Goal: Task Accomplishment & Management: Use online tool/utility

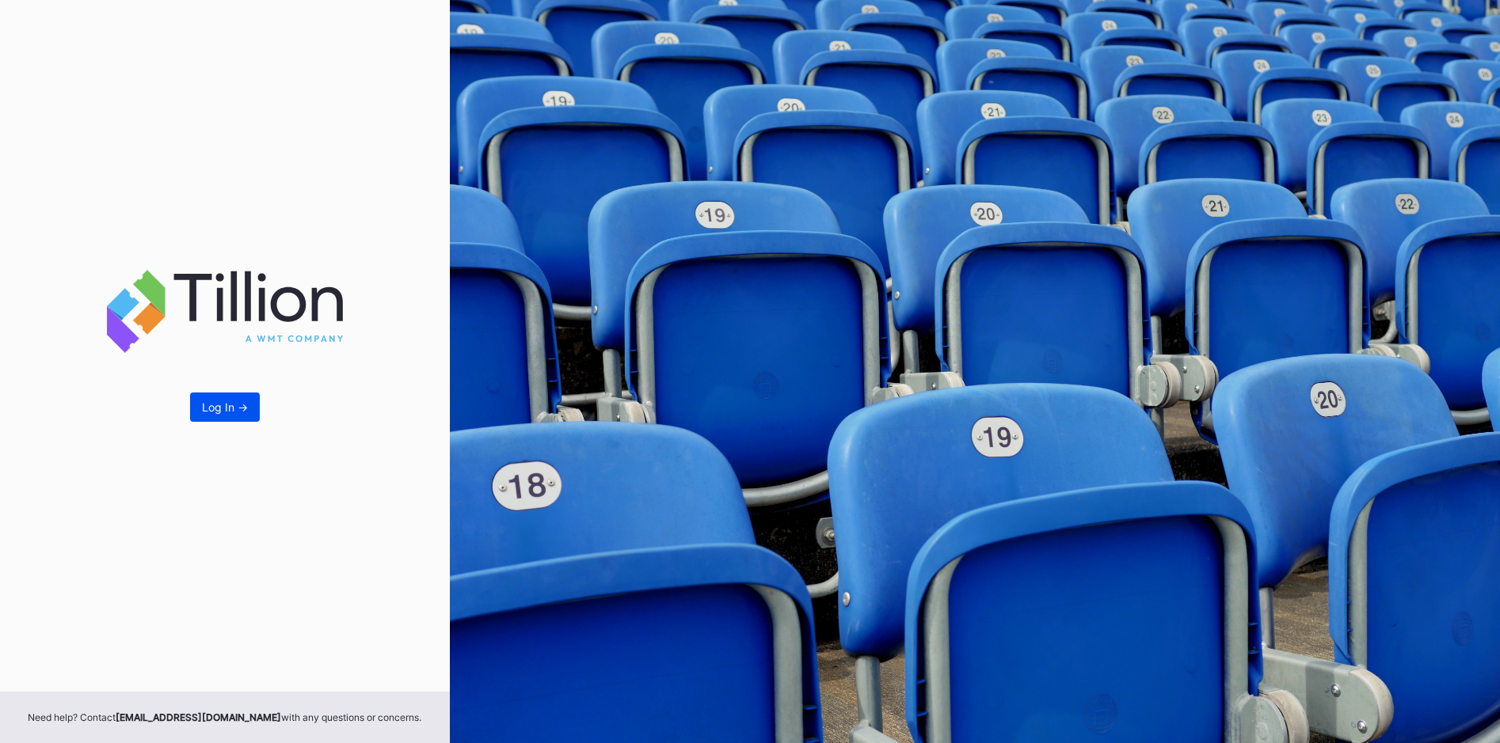
click at [210, 400] on button "Log In ->" at bounding box center [225, 407] width 70 height 29
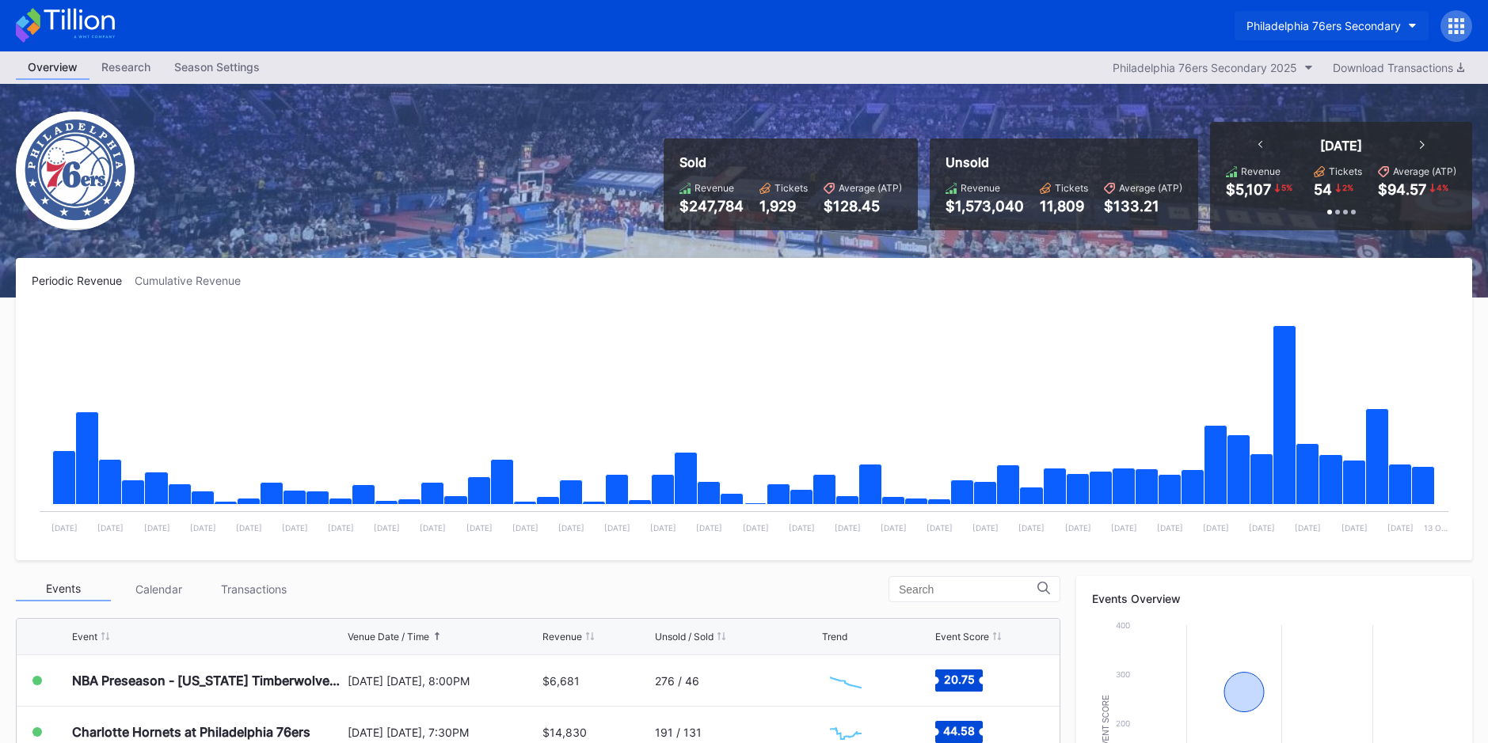
click at [1315, 19] on div "Philadelphia 76ers Secondary" at bounding box center [1323, 25] width 154 height 13
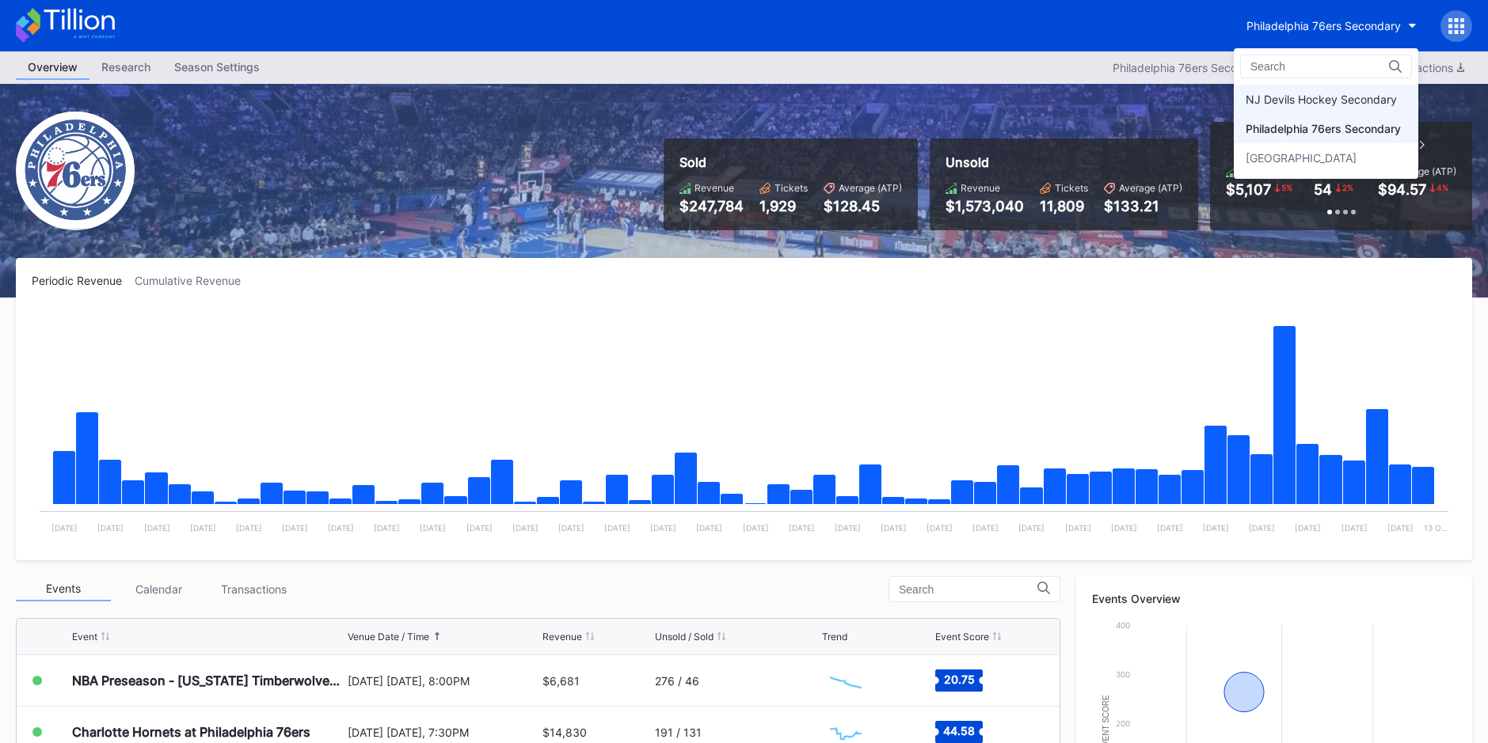
click at [1289, 105] on div "NJ Devils Hockey Secondary" at bounding box center [1320, 99] width 151 height 13
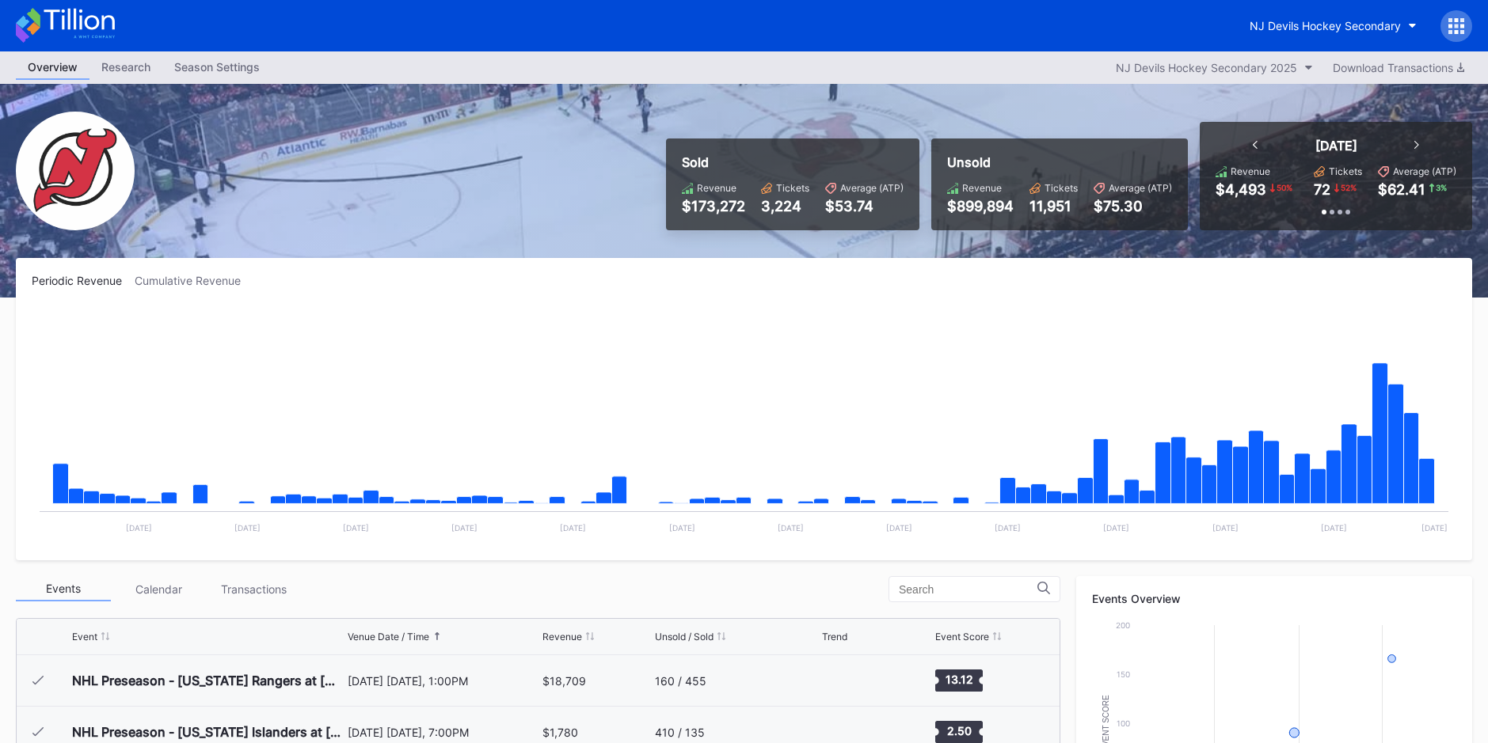
scroll to position [154, 0]
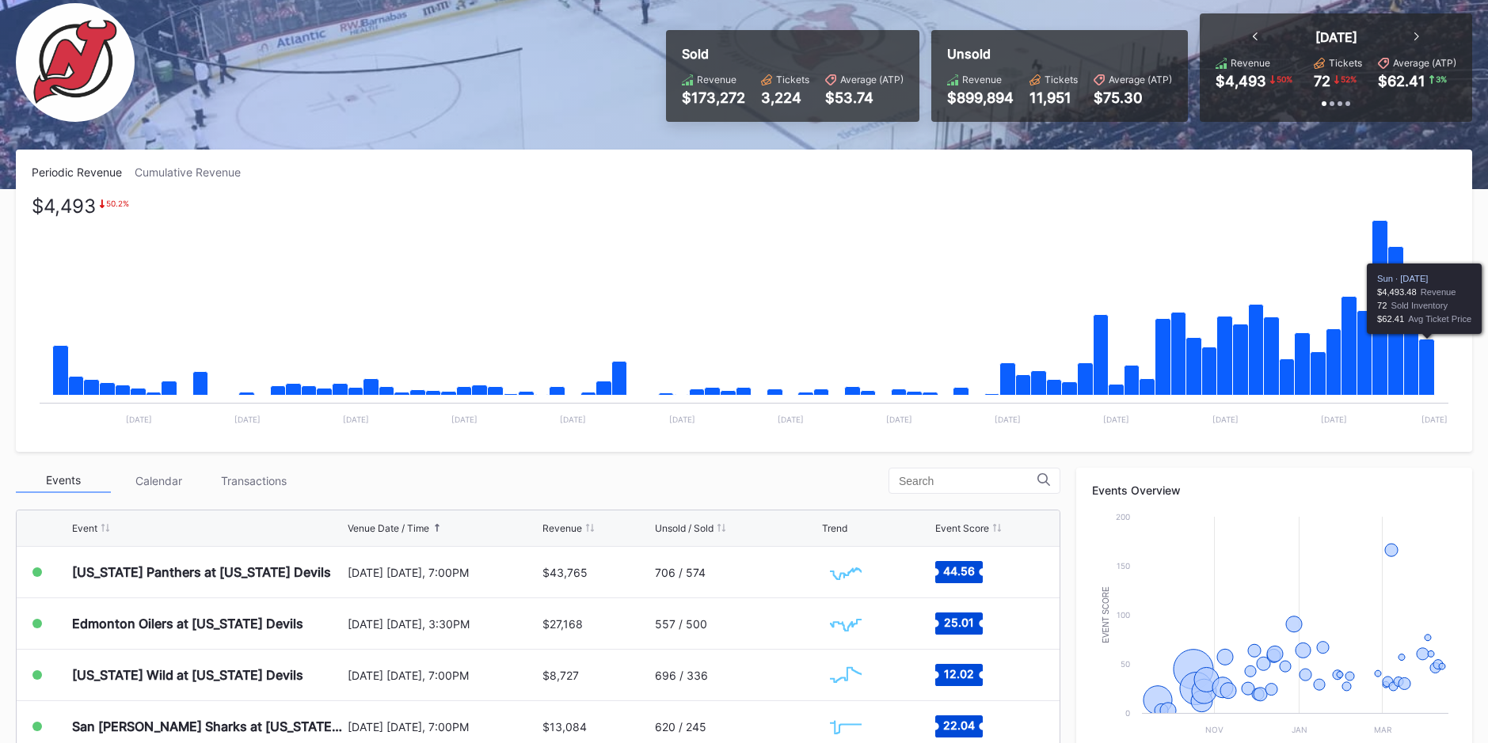
click at [1420, 356] on icon "Chart title" at bounding box center [1427, 368] width 16 height 56
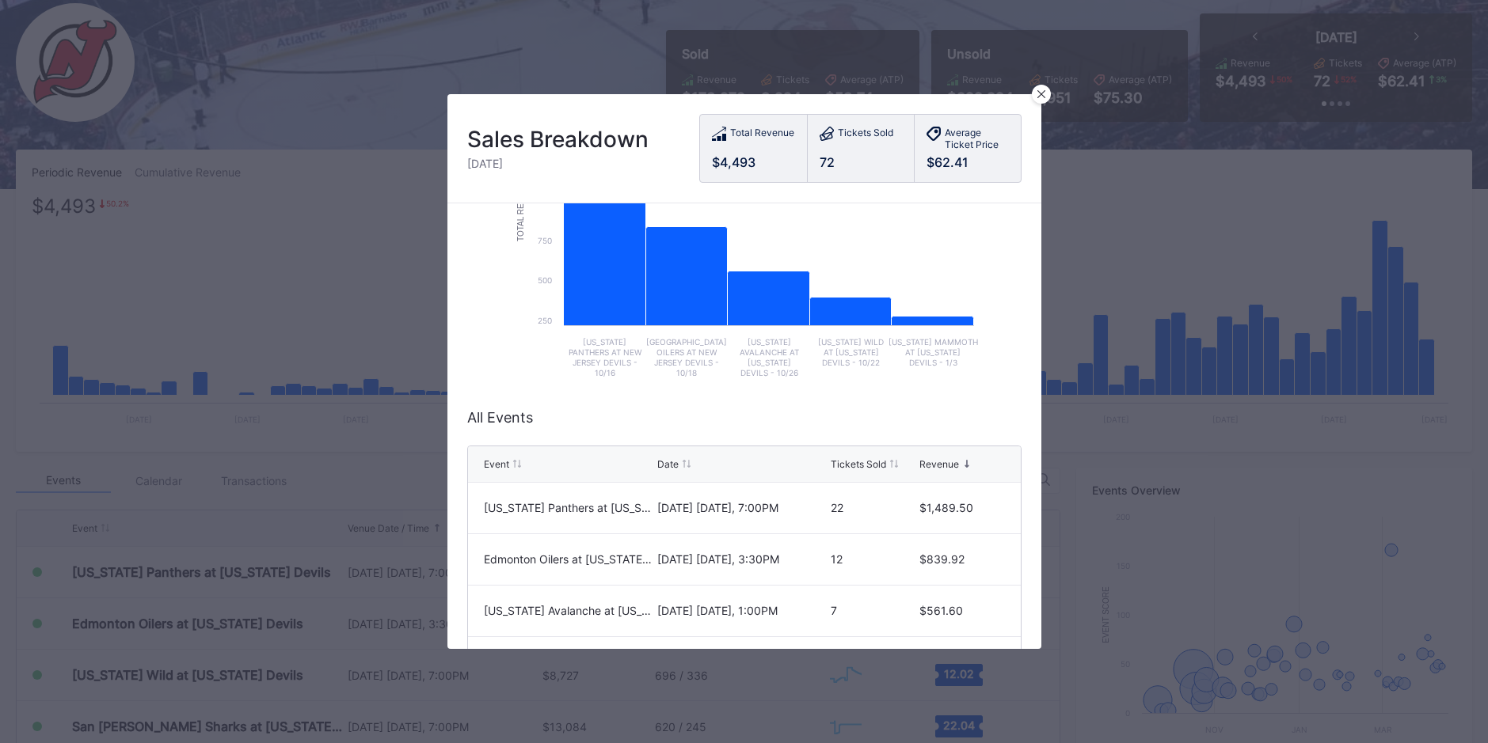
scroll to position [180, 0]
click at [1045, 93] on div at bounding box center [1041, 94] width 19 height 19
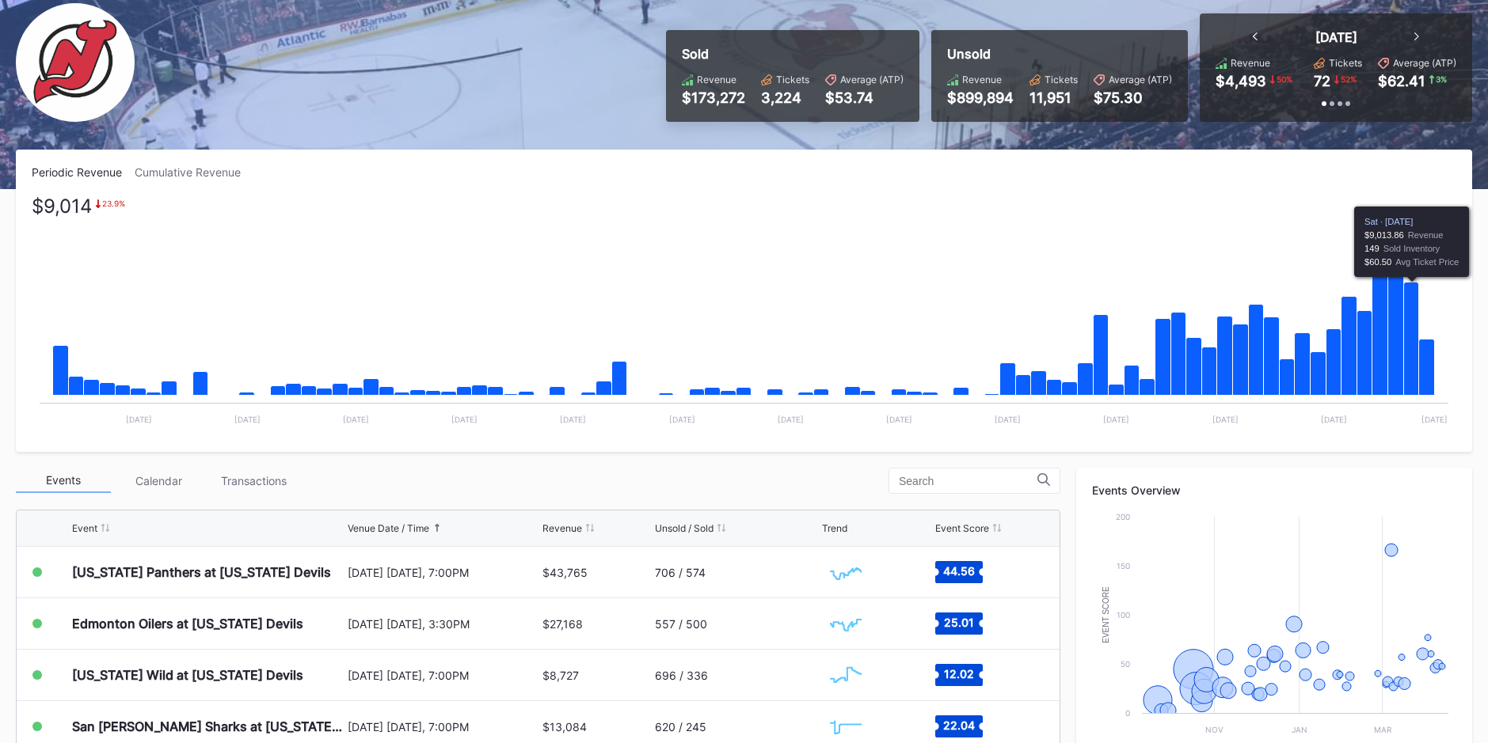
click at [1410, 353] on icon "Chart title" at bounding box center [1411, 339] width 15 height 113
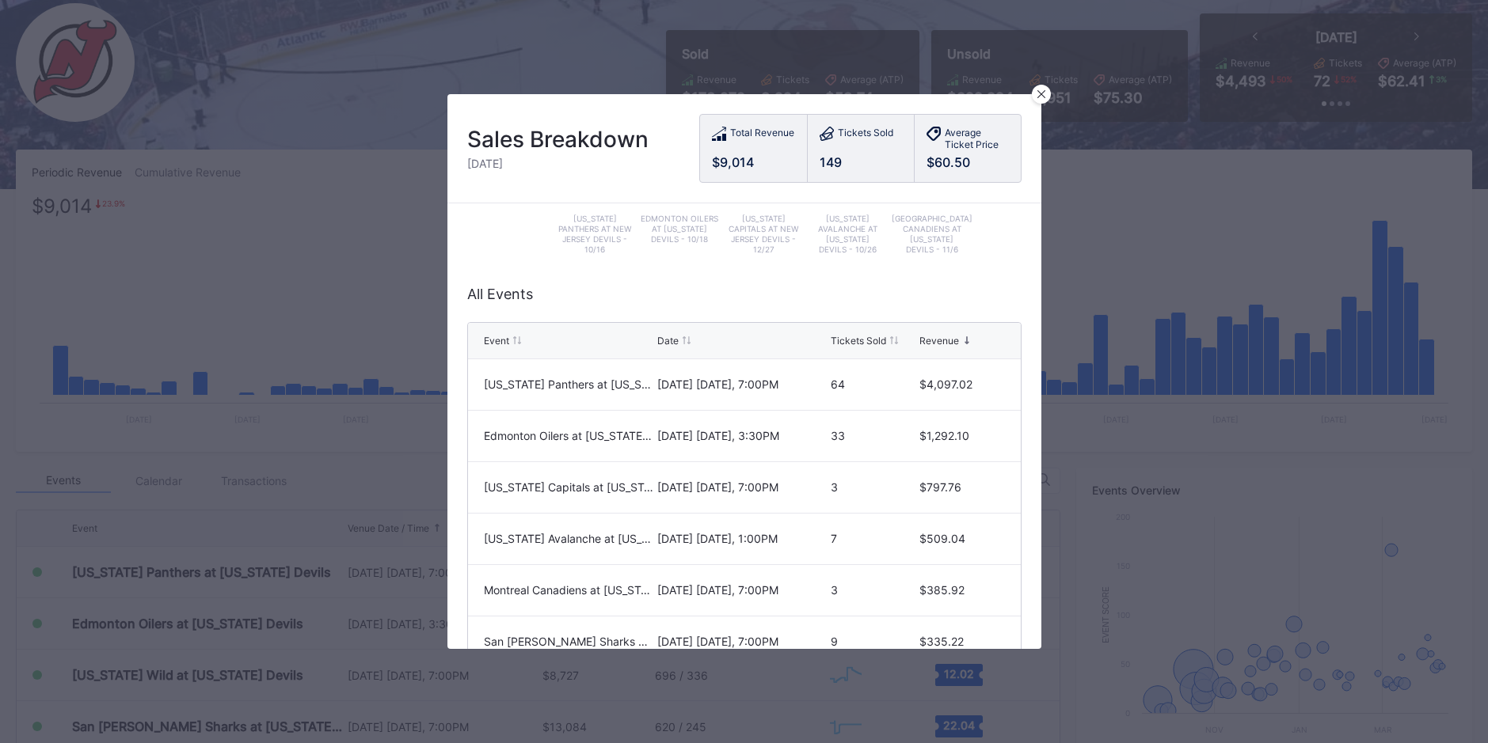
scroll to position [303, 0]
click at [1047, 93] on div at bounding box center [1041, 94] width 19 height 19
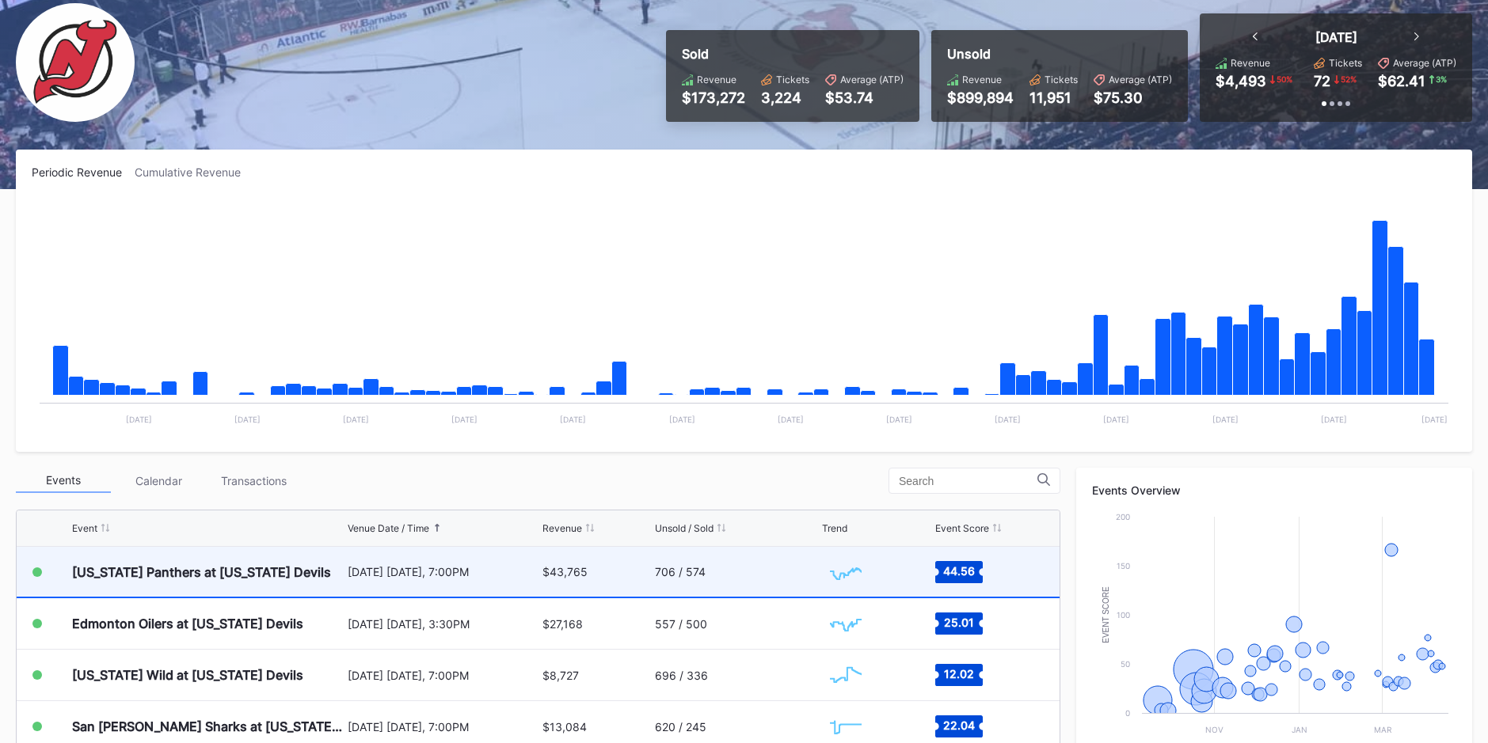
click at [358, 580] on div "[DATE] [DATE], 7:00PM" at bounding box center [443, 572] width 190 height 50
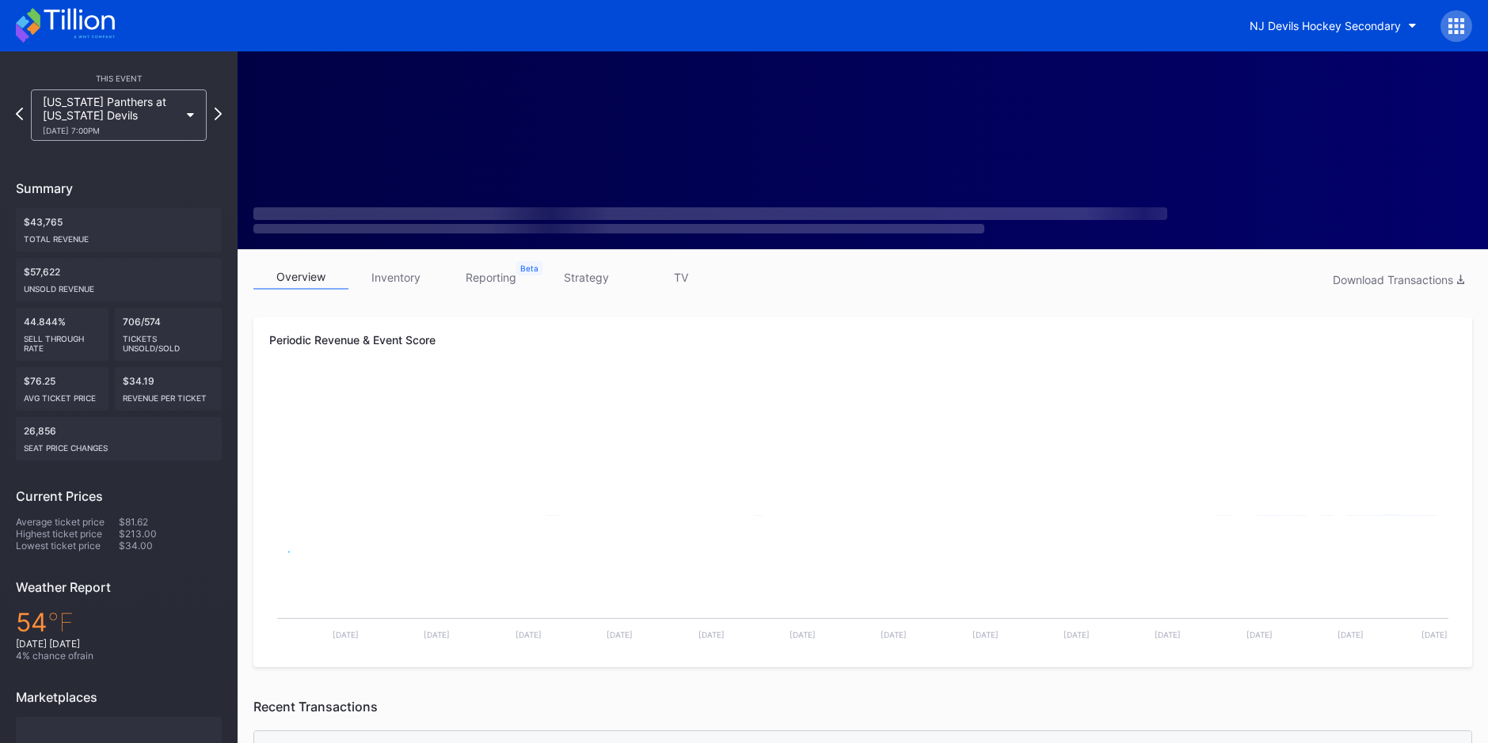
click at [396, 273] on link "inventory" at bounding box center [395, 277] width 95 height 25
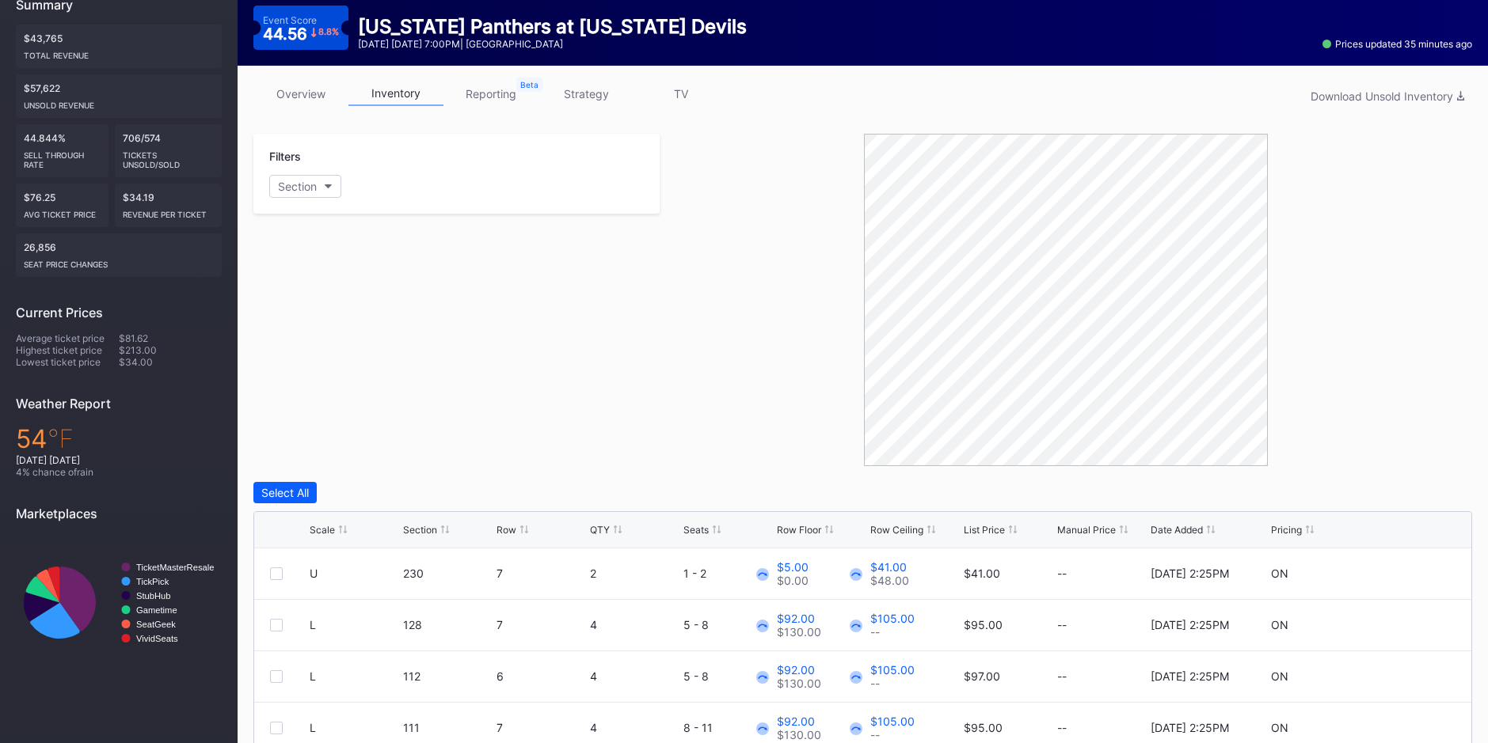
scroll to position [184, 0]
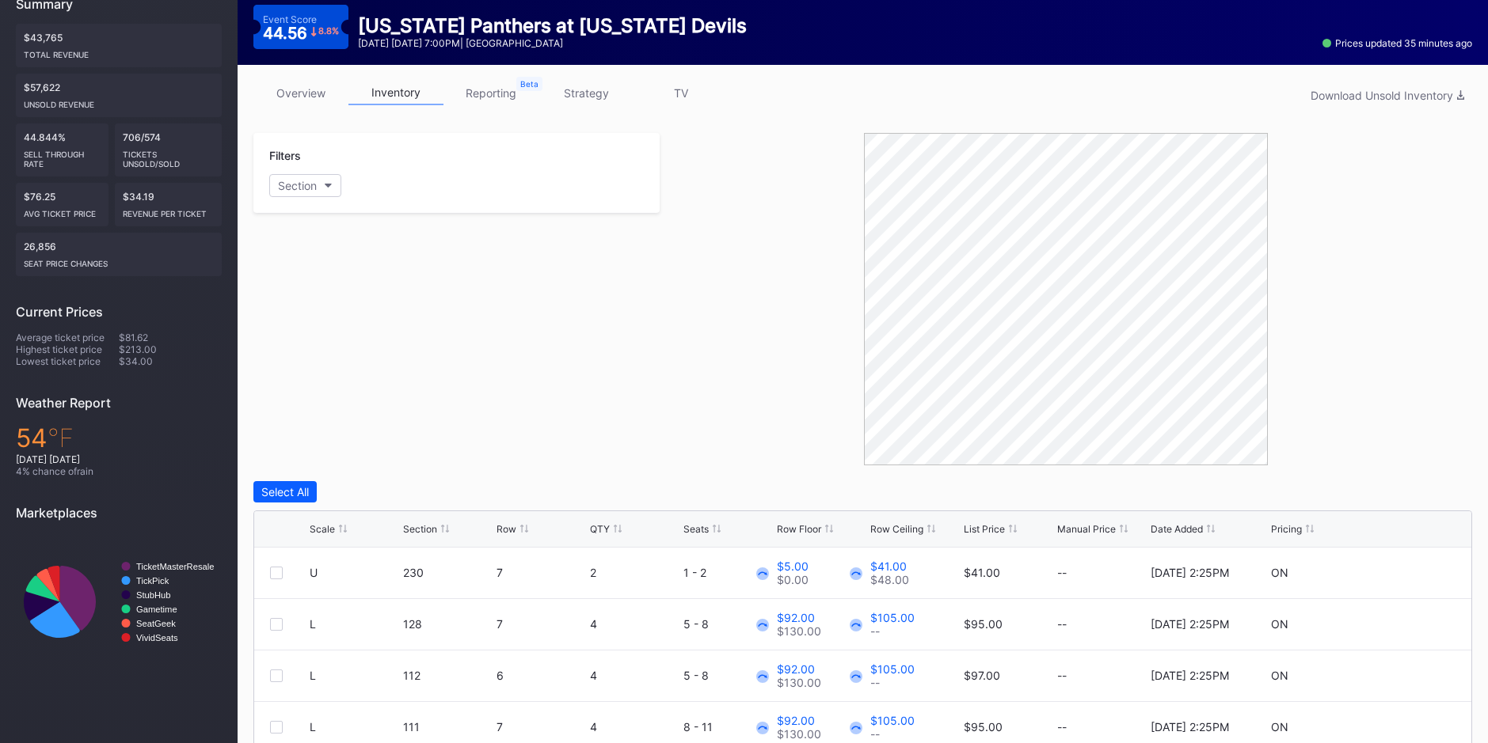
click at [979, 539] on div "Scale Section Row QTY Seats Row Floor Row Ceiling List Price Manual Price Date …" at bounding box center [862, 529] width 1217 height 36
click at [979, 536] on div "Scale Section Row QTY Seats Row Floor Row Ceiling List Price Manual Price Date …" at bounding box center [862, 529] width 1217 height 36
click at [977, 529] on div "List Price" at bounding box center [984, 529] width 41 height 12
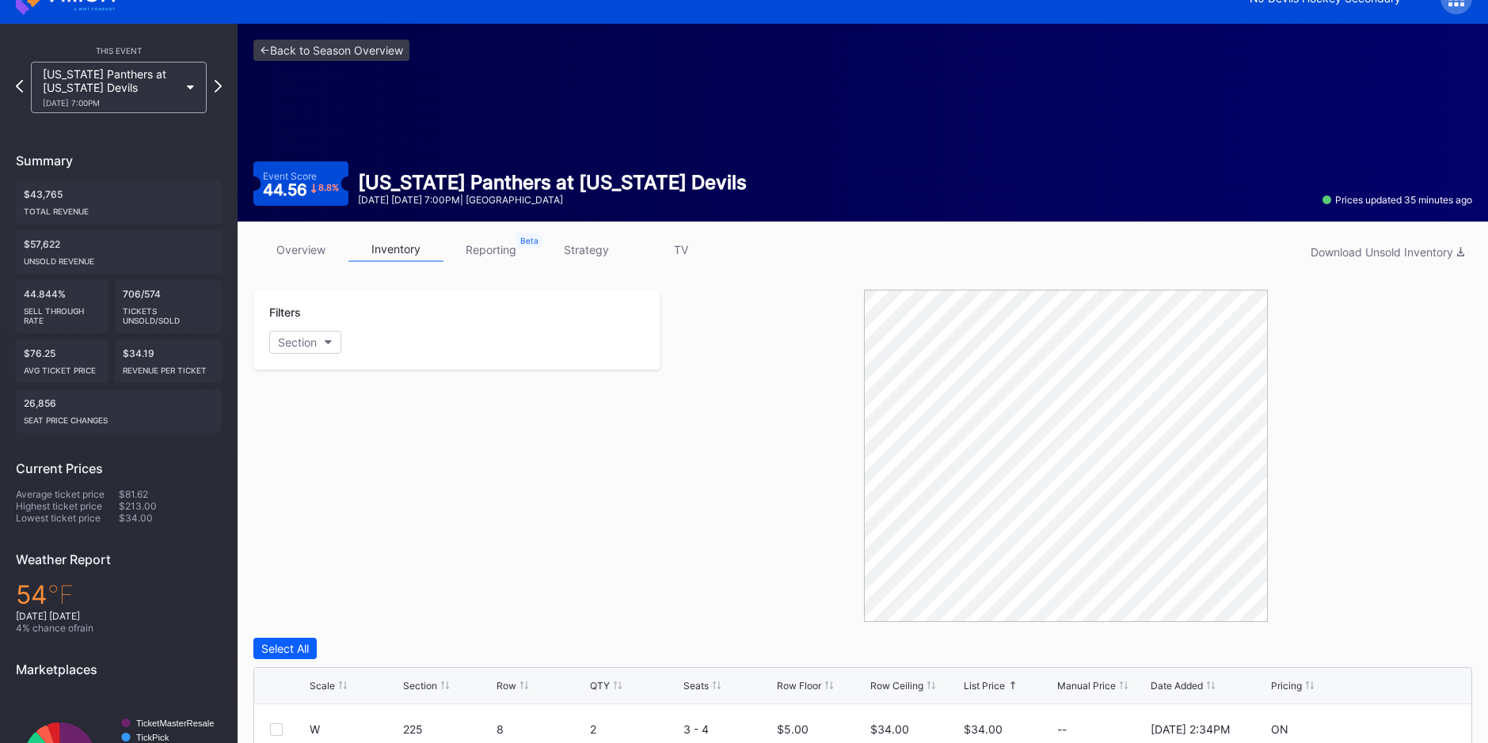
scroll to position [0, 0]
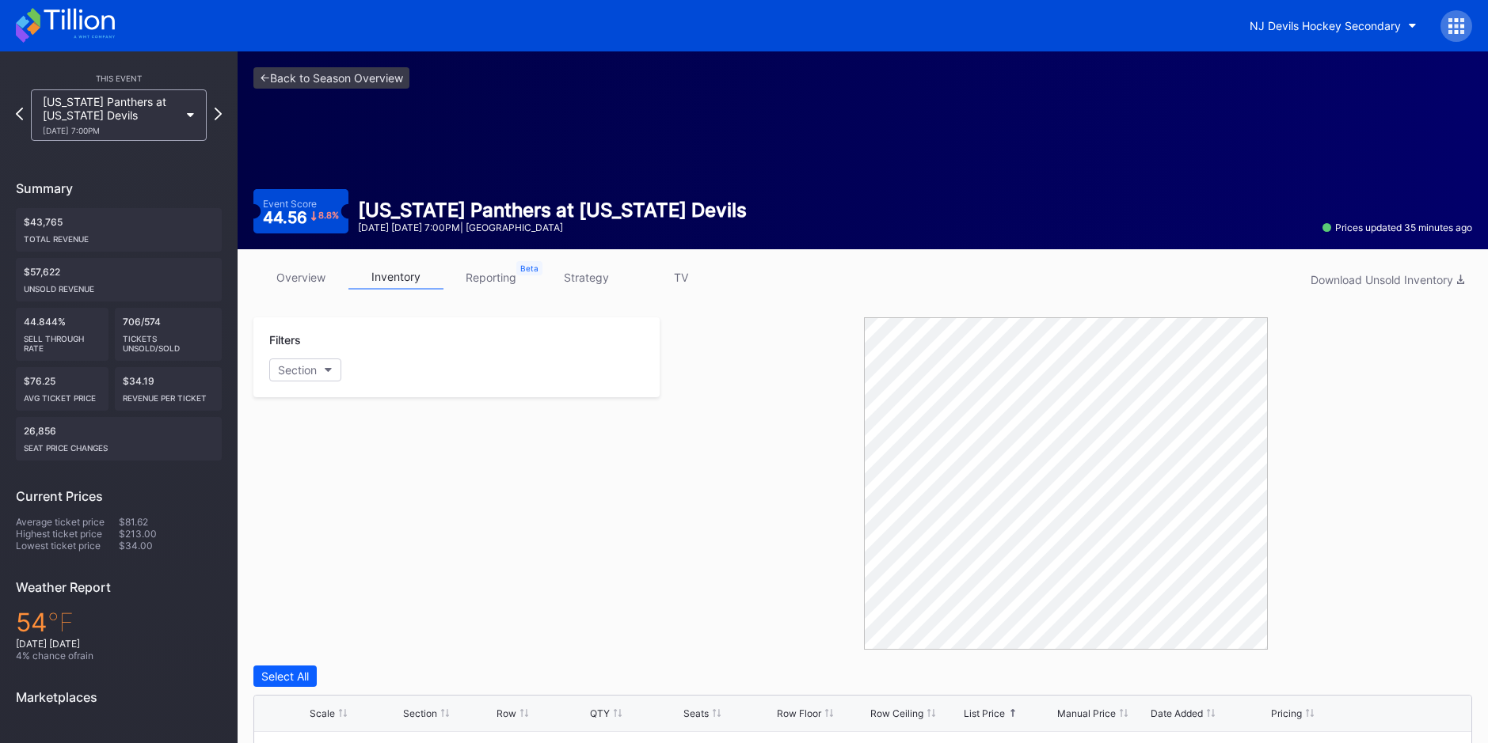
drag, startPoint x: 302, startPoint y: 281, endPoint x: 550, endPoint y: 310, distance: 249.5
click at [302, 281] on link "overview" at bounding box center [300, 277] width 95 height 25
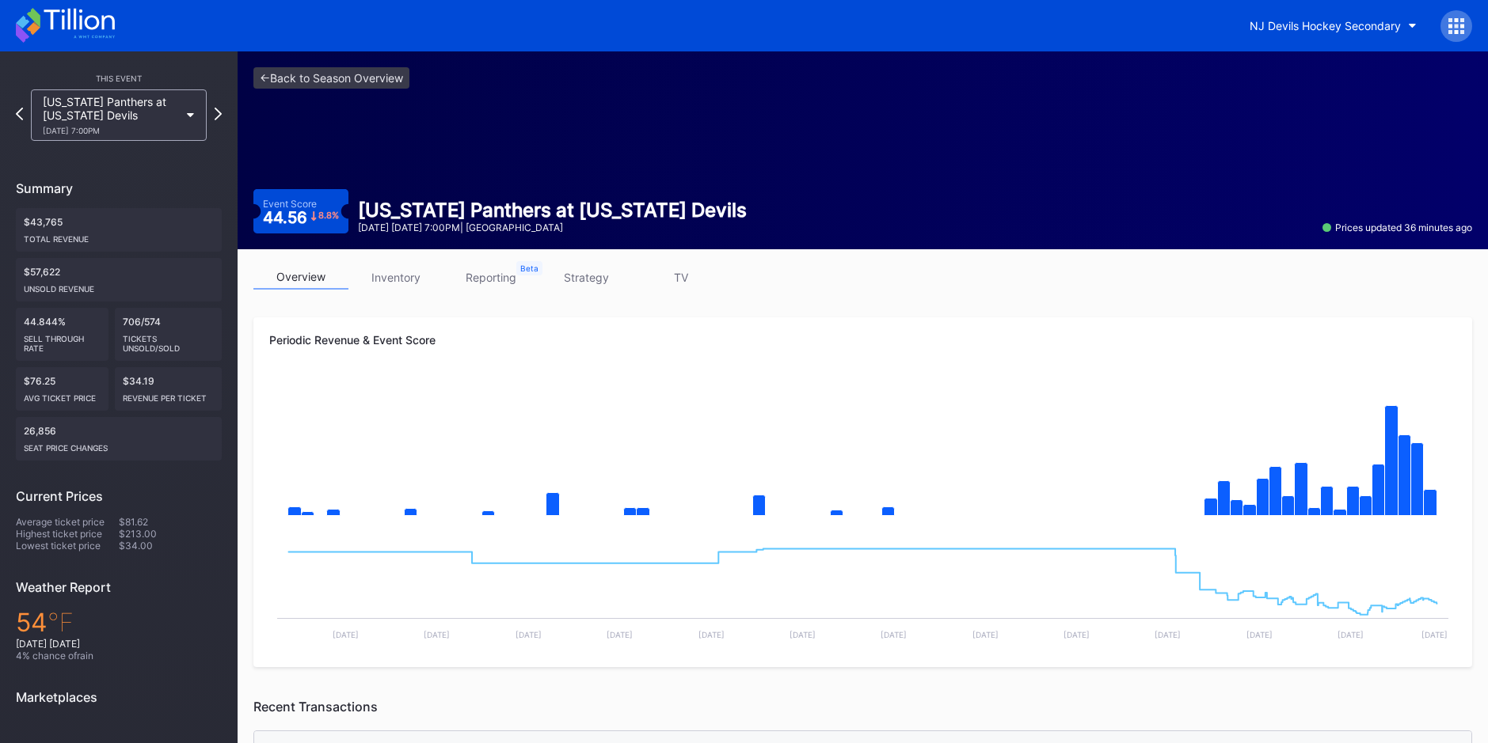
click at [413, 273] on link "inventory" at bounding box center [395, 277] width 95 height 25
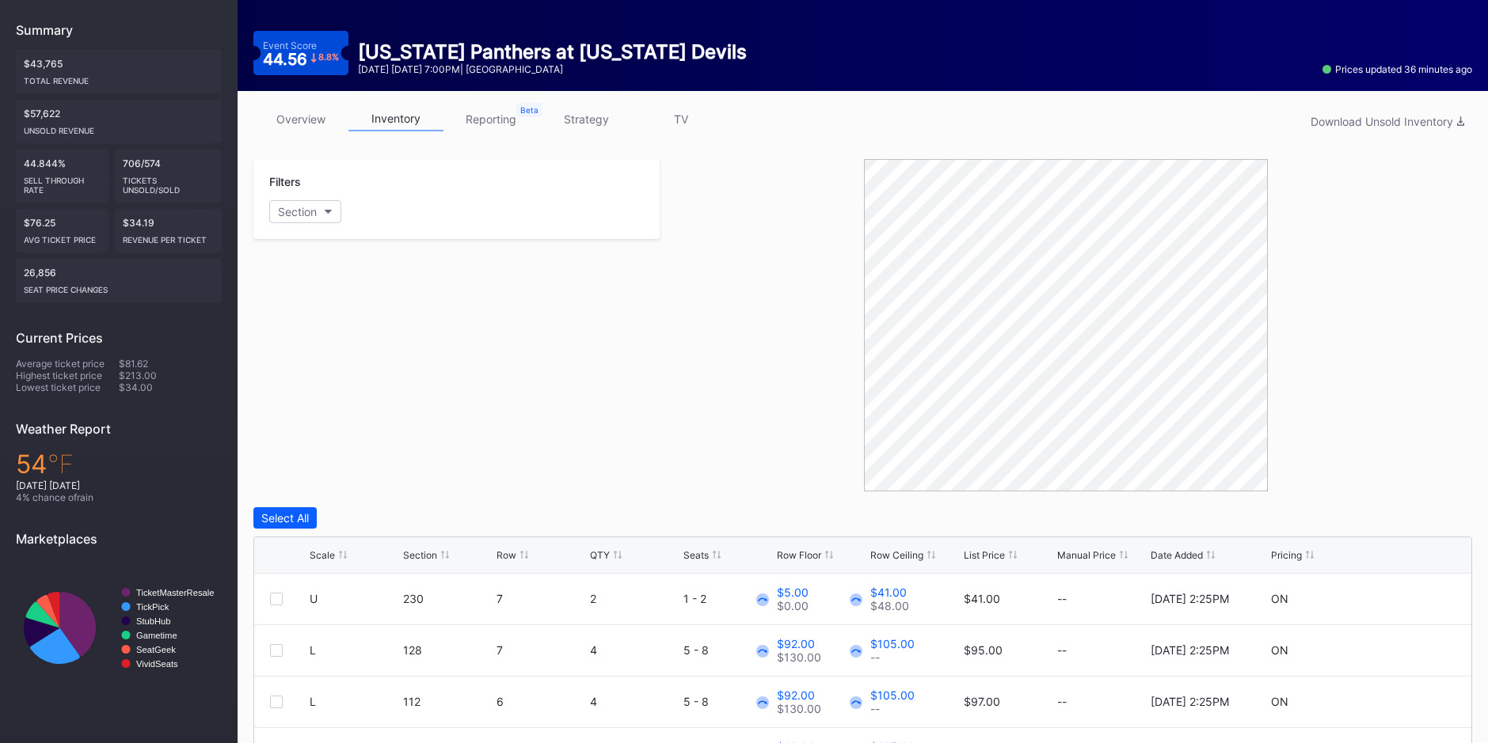
scroll to position [159, 0]
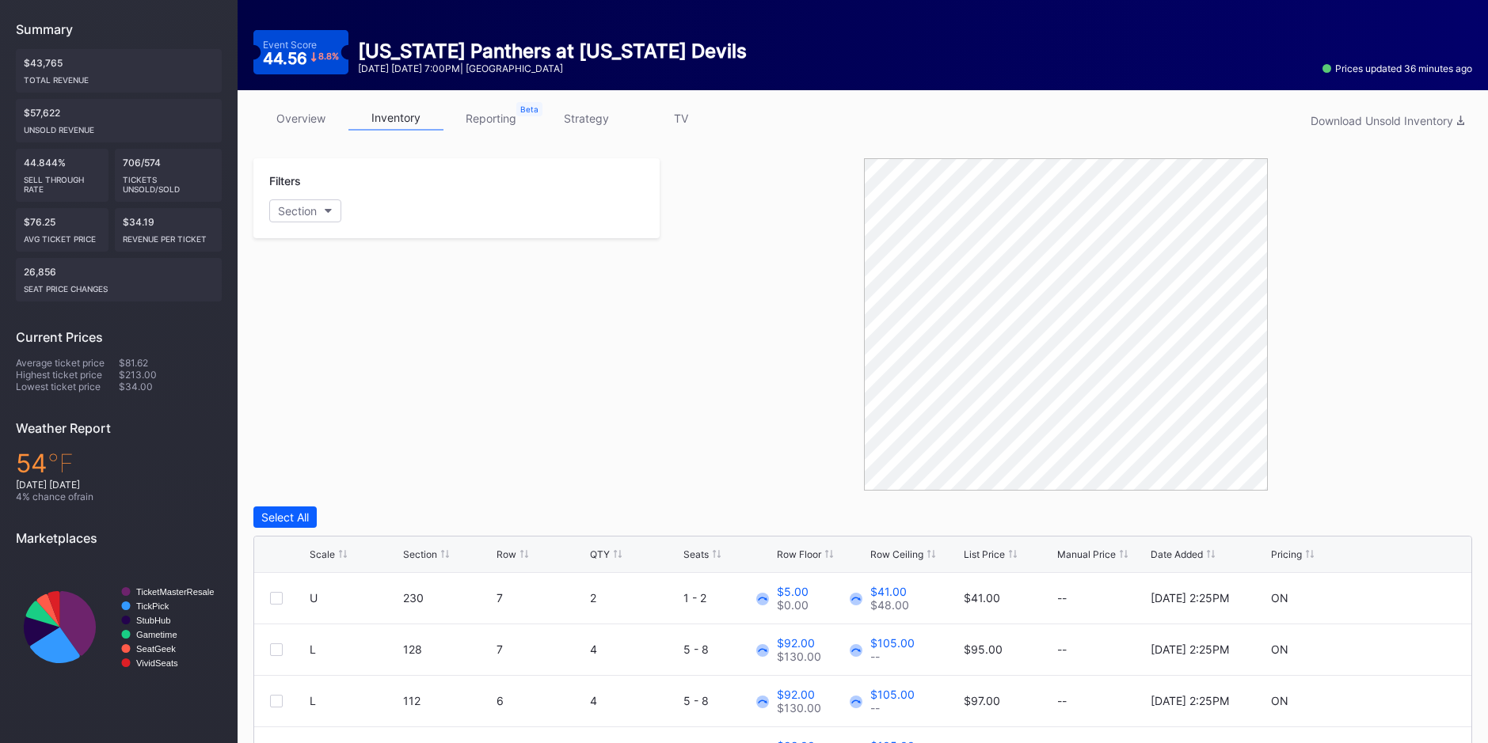
click at [962, 553] on div "Scale Section Row QTY Seats Row Floor Row Ceiling List Price Manual Price Date …" at bounding box center [862, 555] width 1217 height 36
click at [986, 561] on div "Scale Section Row QTY Seats Row Floor Row Ceiling List Price Manual Price Date …" at bounding box center [862, 555] width 1217 height 36
click at [979, 549] on div "List Price" at bounding box center [984, 555] width 41 height 12
click at [579, 118] on link "strategy" at bounding box center [585, 118] width 95 height 25
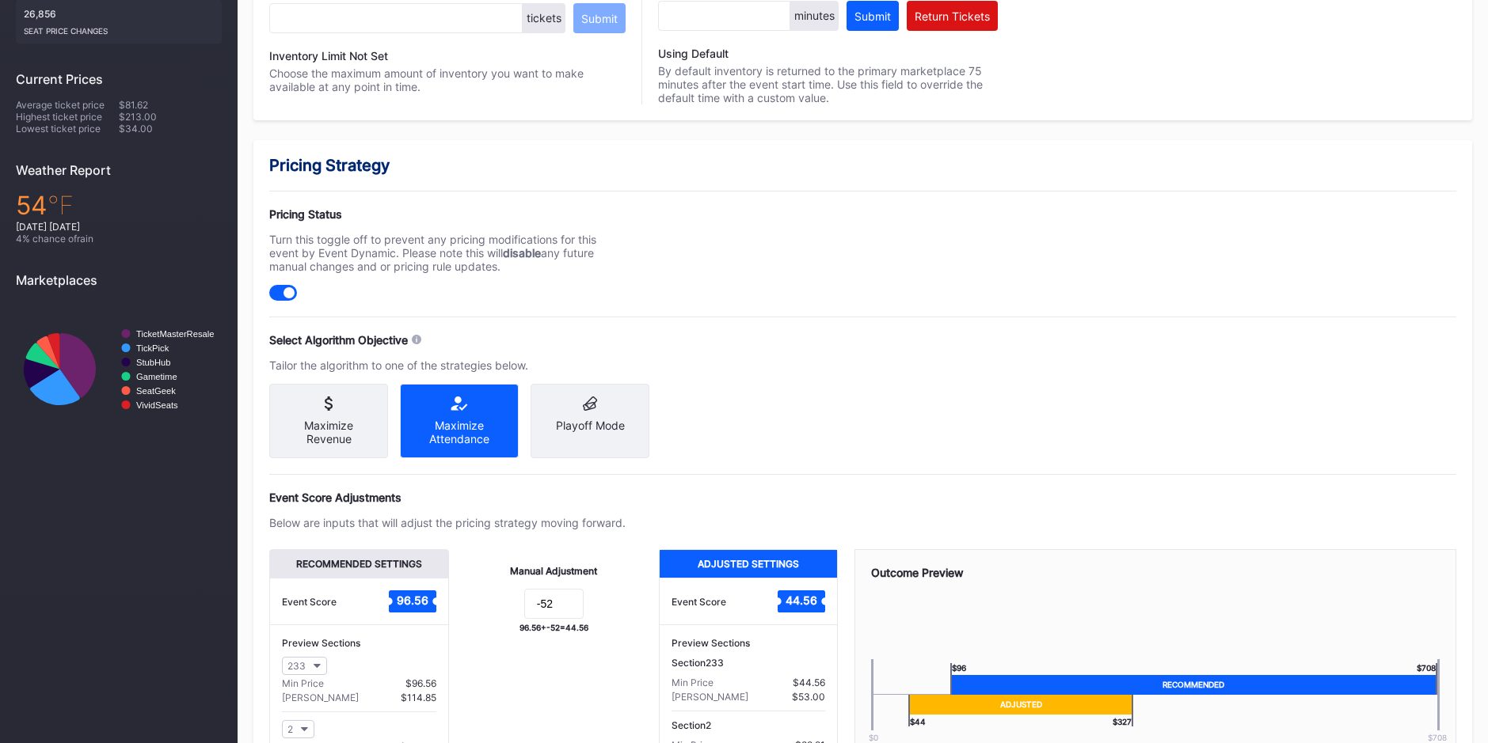
scroll to position [418, 0]
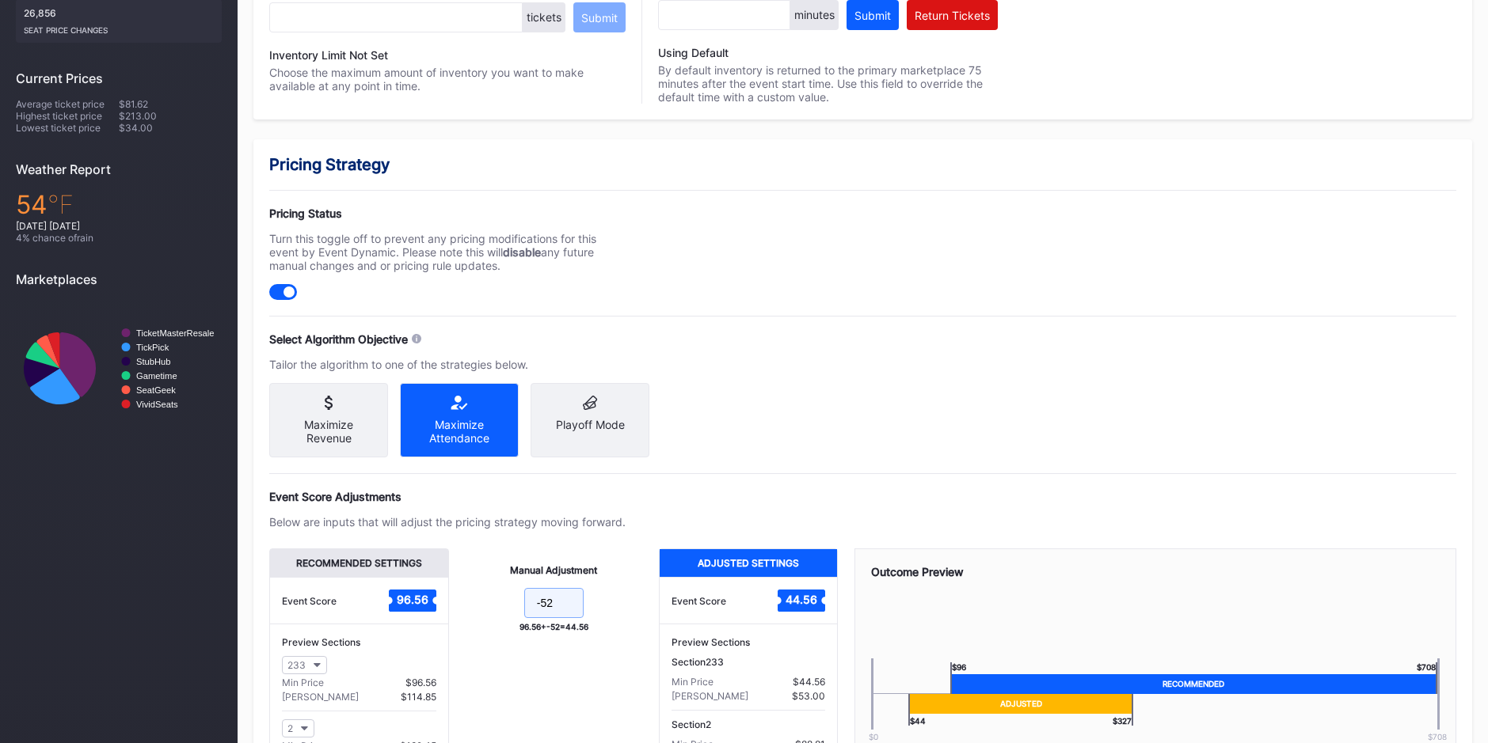
click at [552, 610] on input "-52" at bounding box center [553, 603] width 59 height 30
click at [559, 618] on input "-57" at bounding box center [553, 603] width 59 height 30
type input "-57"
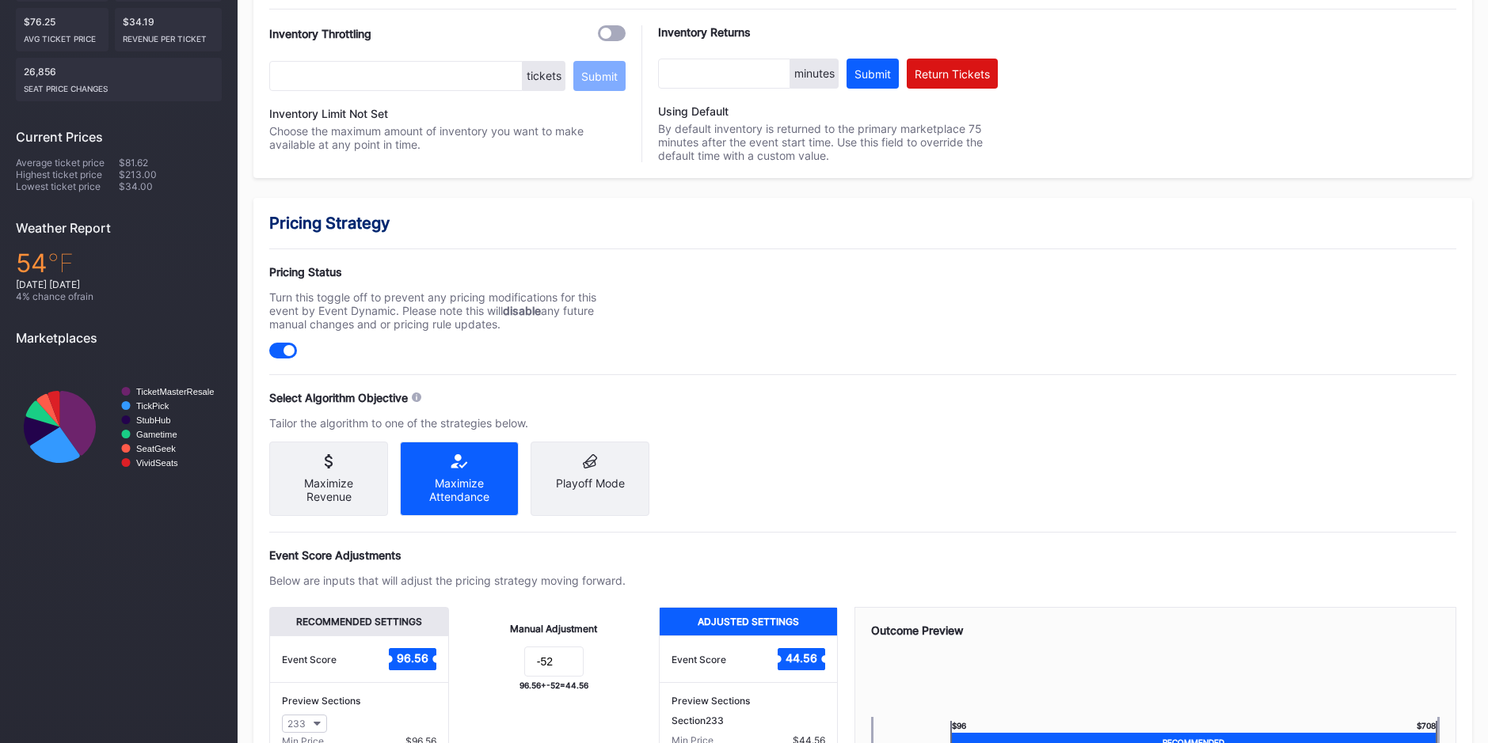
scroll to position [578, 0]
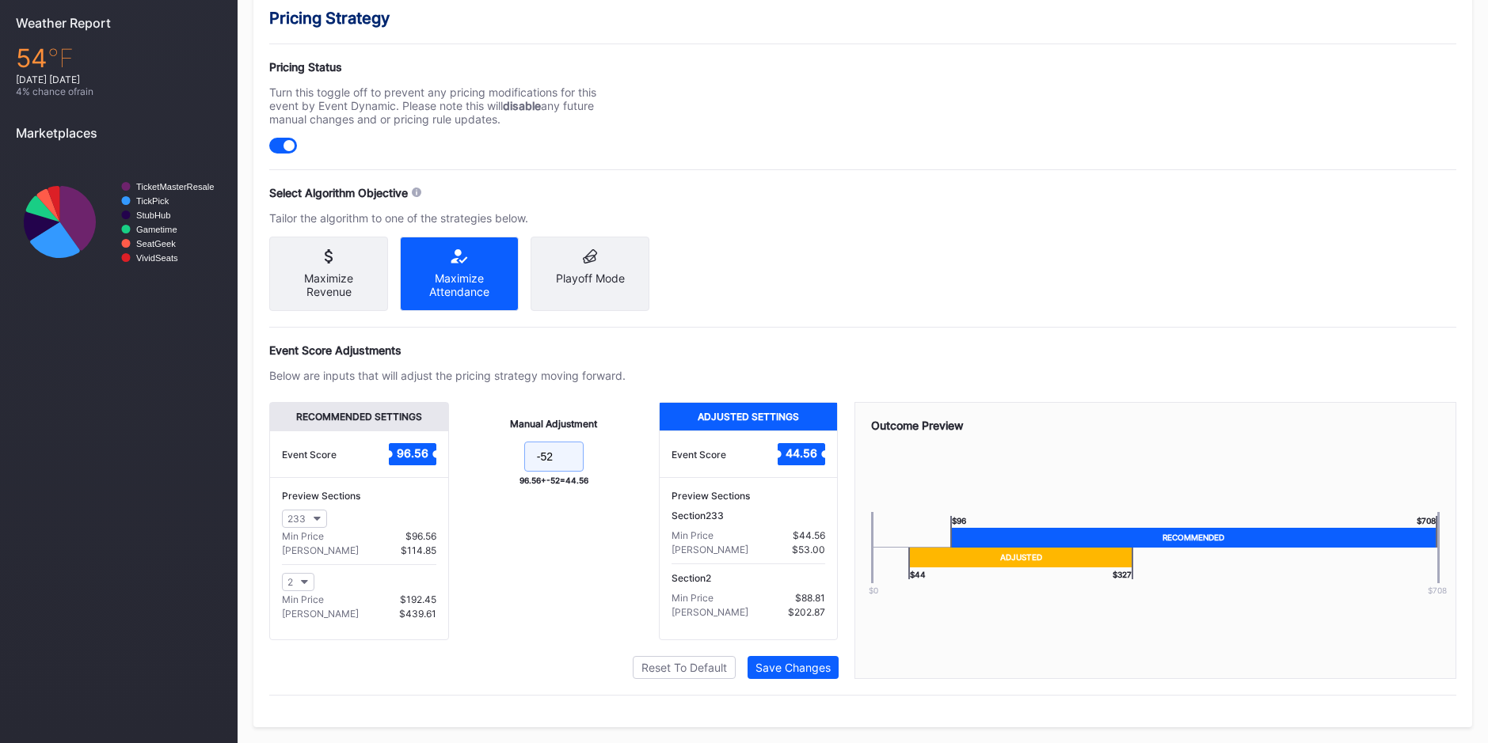
click at [562, 460] on input "-52" at bounding box center [553, 457] width 59 height 30
type input "-57"
click at [777, 659] on button "Save Changes" at bounding box center [792, 667] width 91 height 23
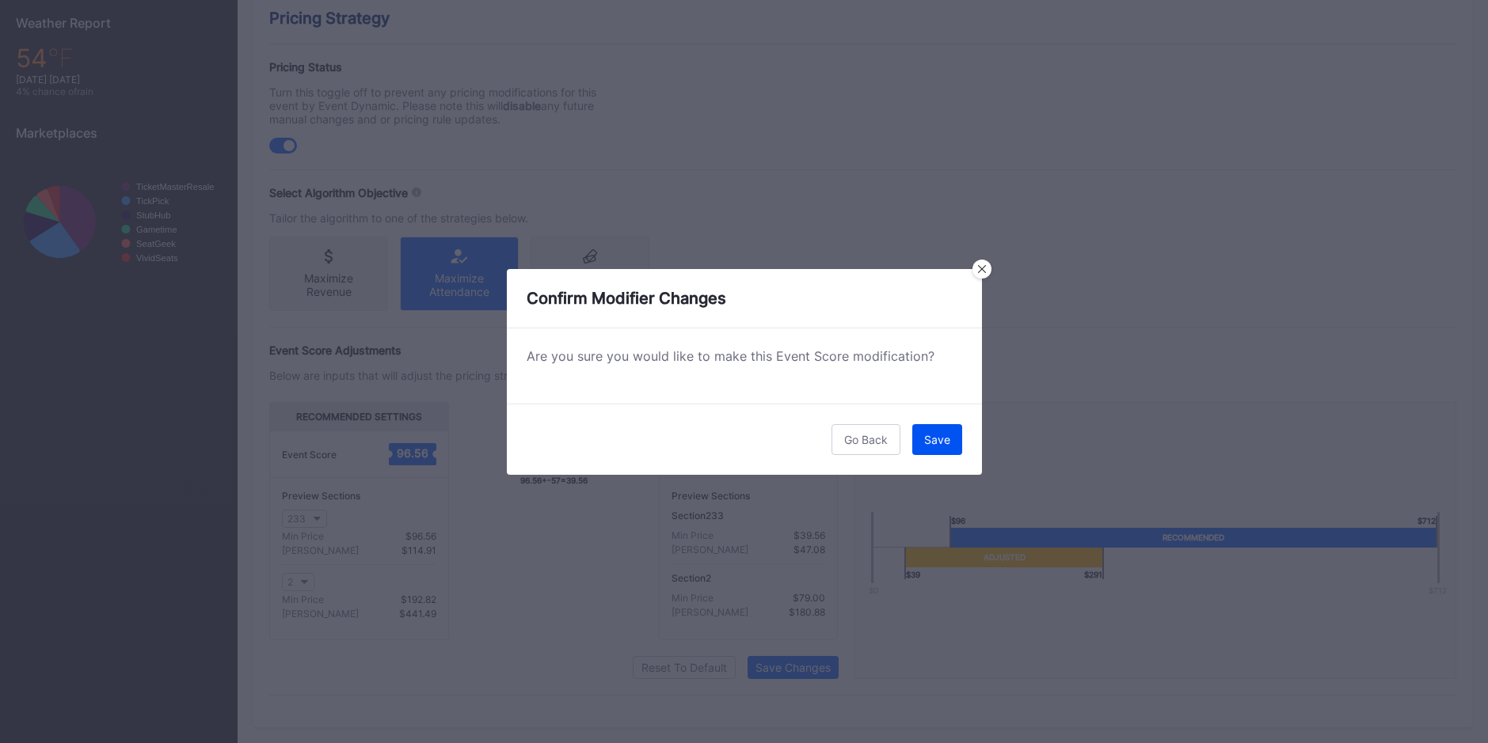
click at [933, 436] on div "Save" at bounding box center [937, 439] width 26 height 13
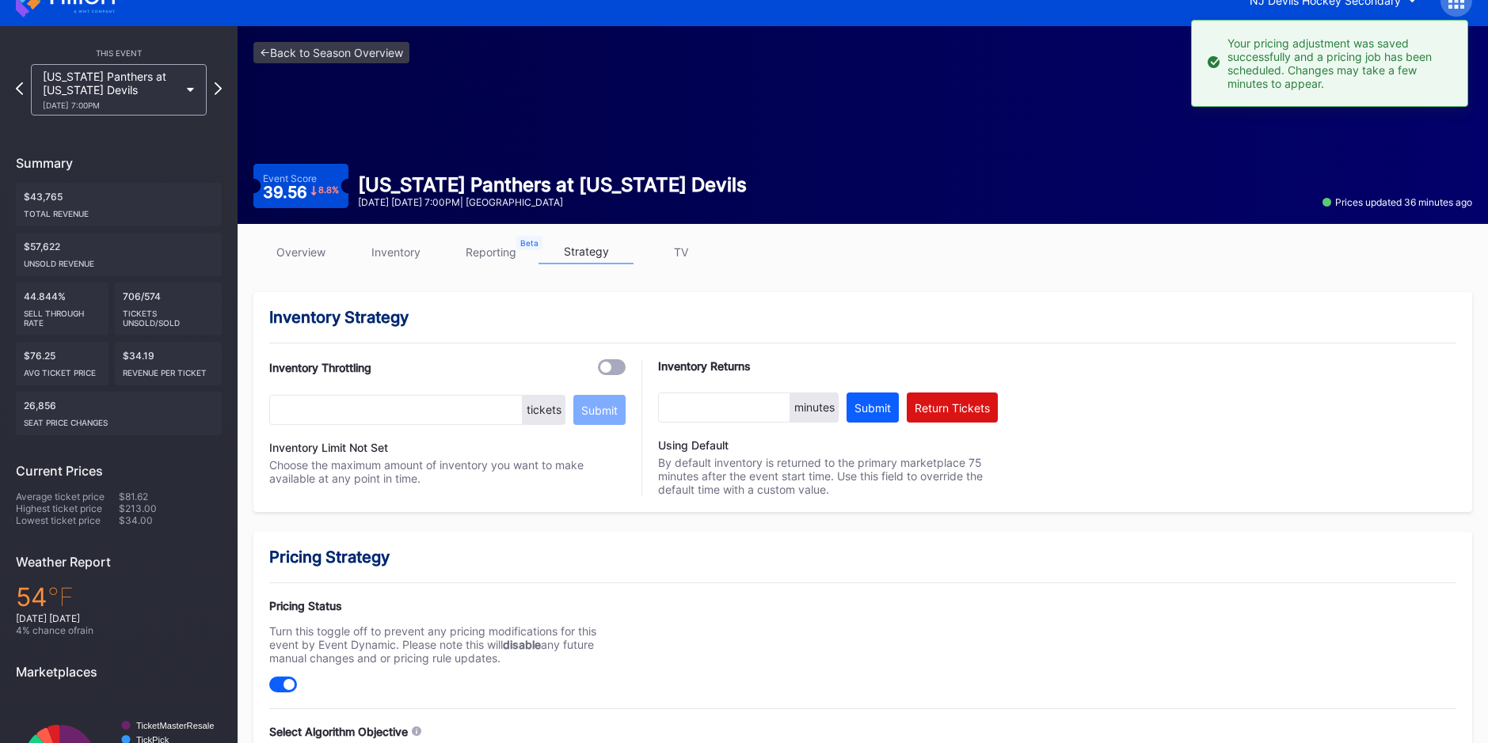
scroll to position [0, 0]
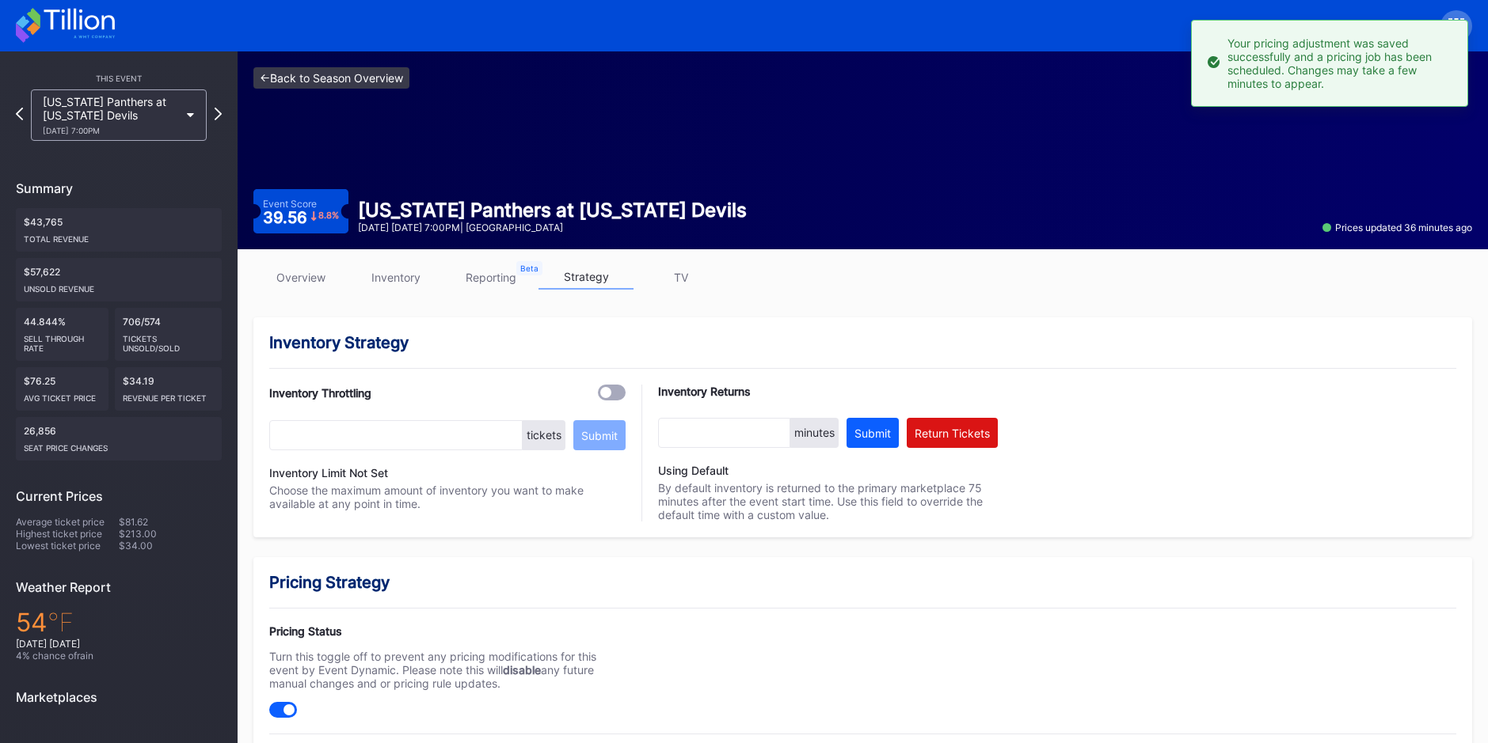
click at [352, 78] on link "<- Back to Season Overview" at bounding box center [331, 77] width 156 height 21
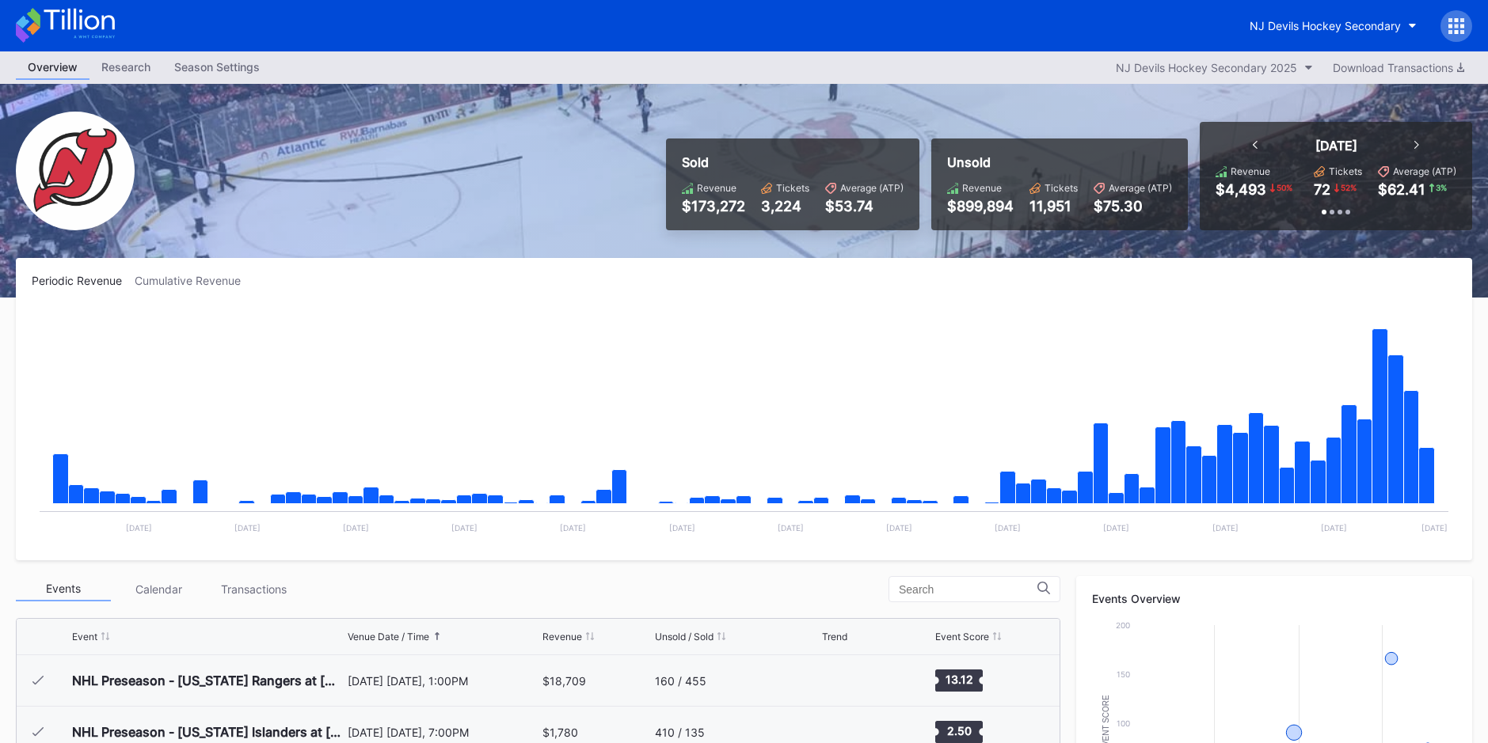
scroll to position [154, 0]
